Goal: Task Accomplishment & Management: Manage account settings

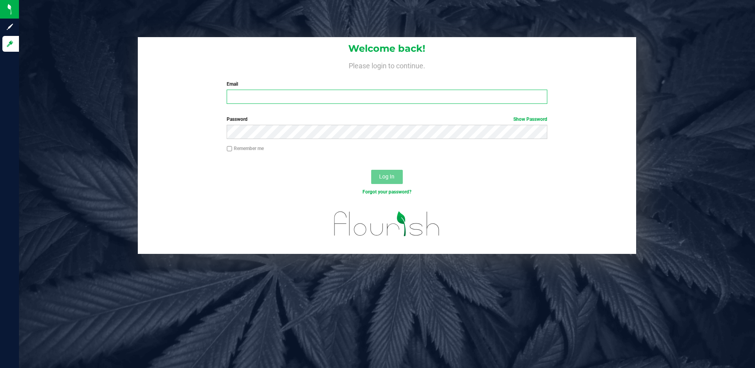
click at [307, 92] on input "Email" at bounding box center [387, 97] width 321 height 14
type input "[EMAIL_ADDRESS][DOMAIN_NAME]"
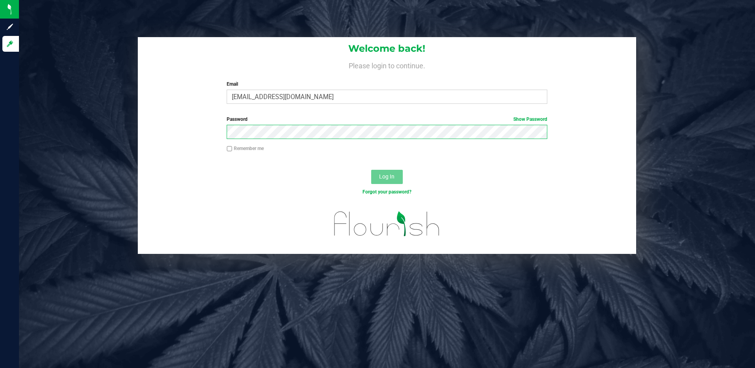
click at [371, 170] on button "Log In" at bounding box center [387, 177] width 32 height 14
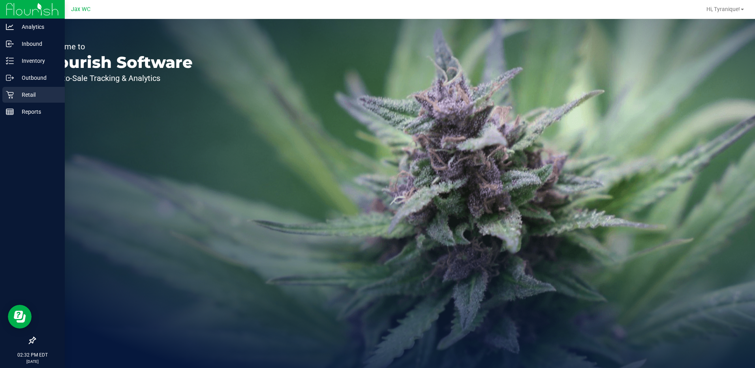
click at [19, 95] on p "Retail" at bounding box center [37, 94] width 47 height 9
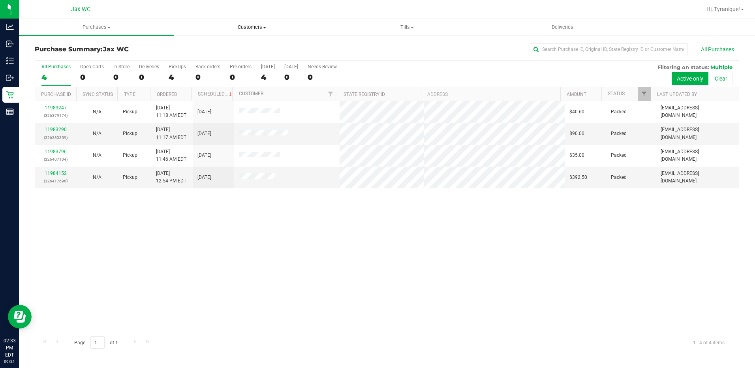
click at [236, 24] on span "Customers" at bounding box center [252, 27] width 154 height 7
click at [224, 46] on span "All customers" at bounding box center [202, 47] width 57 height 7
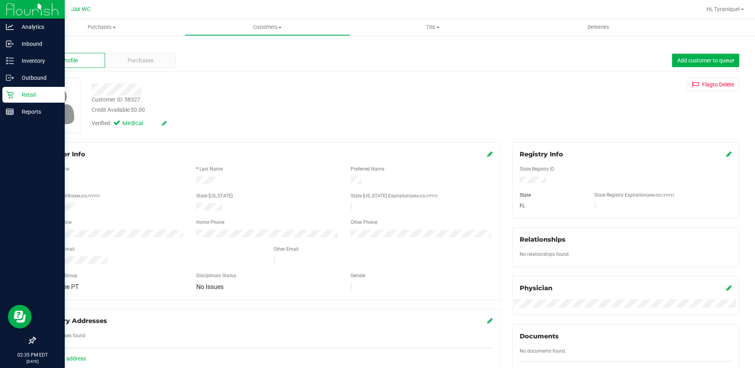
click at [17, 94] on p "Retail" at bounding box center [37, 94] width 47 height 9
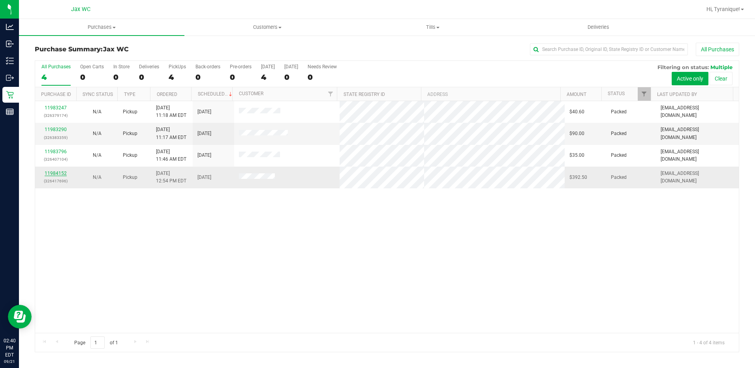
click at [60, 173] on div "All Purchases 4 Open Carts 0 In Store 0 Deliveries 0 PickUps 4 Back-orders 0 Pr…" at bounding box center [387, 206] width 705 height 292
click at [720, 15] on div "Hi, Tyranique!" at bounding box center [726, 9] width 44 height 14
click at [715, 9] on span "Hi, Tyranique!" at bounding box center [724, 9] width 34 height 6
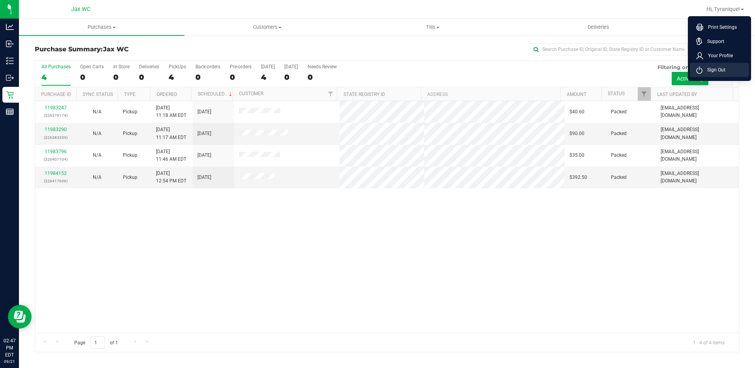
click at [714, 75] on li "Sign Out" at bounding box center [719, 70] width 59 height 14
